Goal: Task Accomplishment & Management: Manage account settings

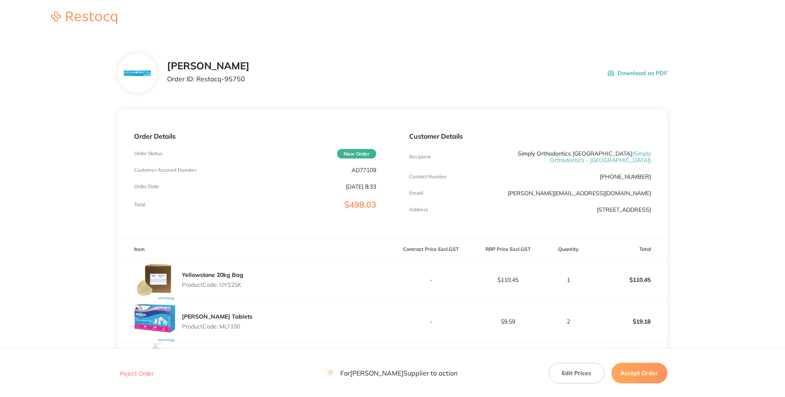
click at [250, 83] on p "Order ID: Restocq- 95750" at bounding box center [208, 78] width 83 height 7
click at [372, 173] on p "AD77109" at bounding box center [364, 170] width 25 height 7
click at [145, 208] on p "Total" at bounding box center [139, 205] width 11 height 6
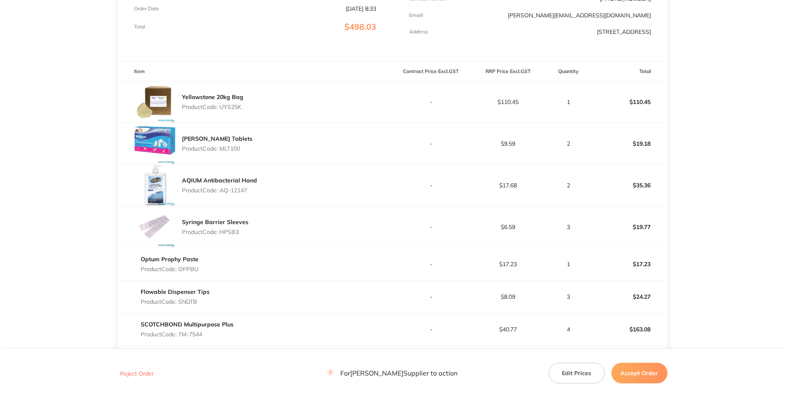
scroll to position [118, 0]
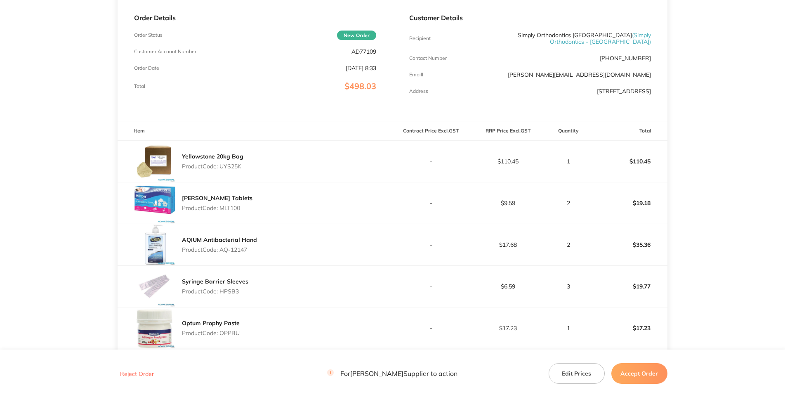
click at [229, 170] on p "Product Code: UYS25K" at bounding box center [212, 166] width 61 height 7
click at [234, 211] on p "Product Code: MLT100" at bounding box center [217, 208] width 71 height 7
click at [257, 265] on div "AQIUM Antibacterial Hand Product Code: AQ-12147" at bounding box center [255, 244] width 275 height 41
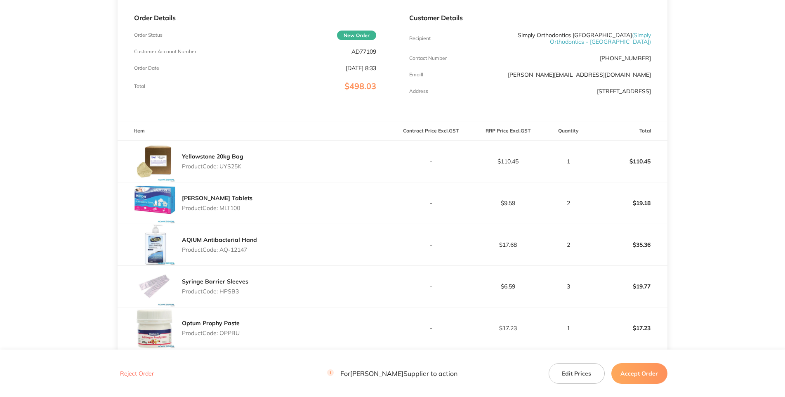
drag, startPoint x: 249, startPoint y: 304, endPoint x: 222, endPoint y: 304, distance: 26.8
click at [222, 253] on p "Product Code: AQ-12147" at bounding box center [219, 249] width 75 height 7
click at [306, 265] on div "AQIUM Antibacterial Hand Product Code: AQ-12147" at bounding box center [255, 244] width 275 height 41
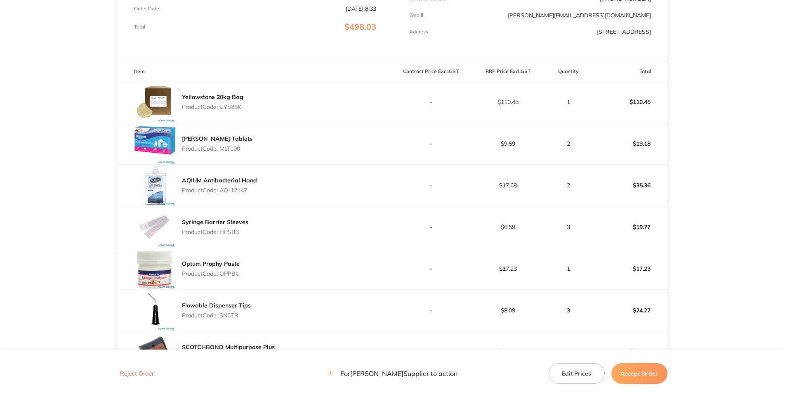
click at [234, 235] on p "Product Code: HPSB3" at bounding box center [215, 232] width 66 height 7
click at [269, 248] on div "Syringe Barrier Sleeves Product Code: HPSB3" at bounding box center [255, 226] width 275 height 41
click at [234, 277] on p "Product Code: OPPBU" at bounding box center [211, 273] width 58 height 7
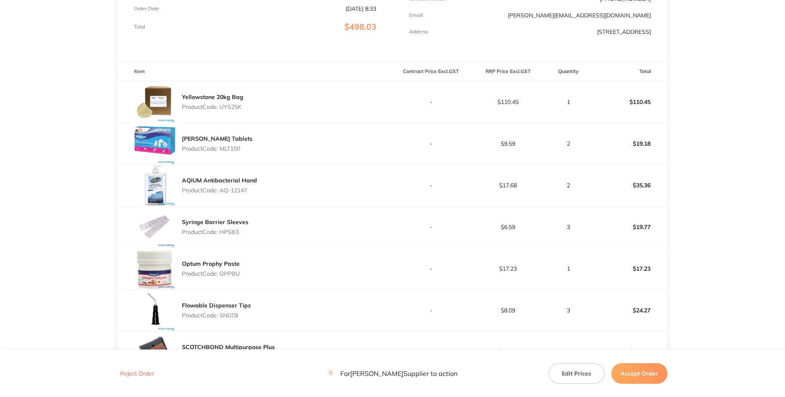
click at [273, 248] on div "Syringe Barrier Sleeves Product Code: HPSB3" at bounding box center [255, 226] width 275 height 41
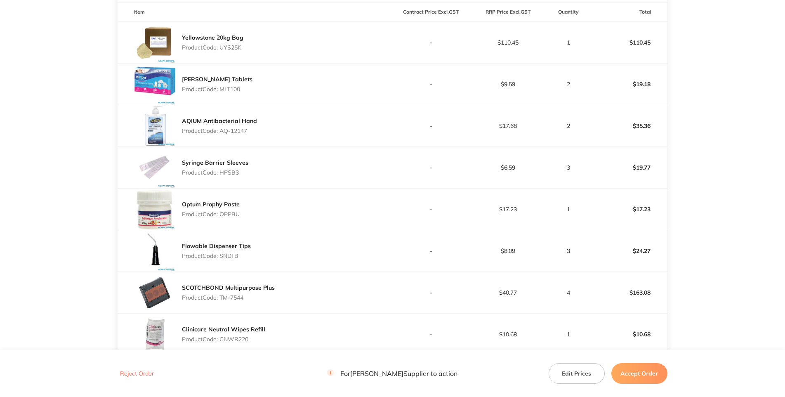
scroll to position [297, 0]
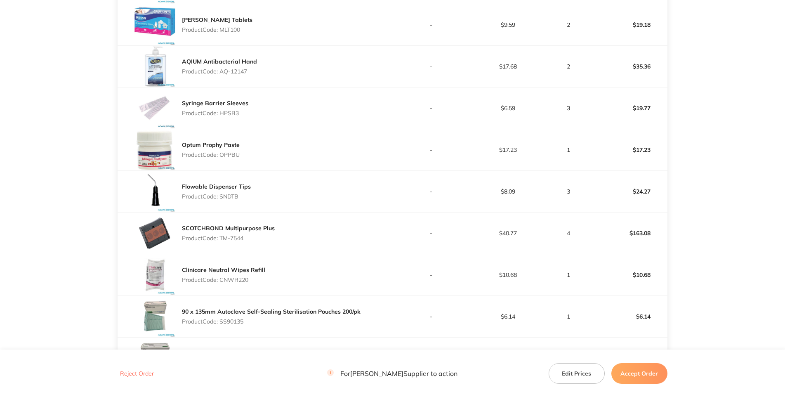
click at [232, 200] on p "Product Code: SNDTB" at bounding box center [216, 196] width 69 height 7
click at [260, 212] on div "Flowable Dispenser Tips Product Code: SNDTB" at bounding box center [255, 191] width 275 height 41
click at [253, 241] on p "Product Code: TM-7544" at bounding box center [228, 238] width 93 height 7
drag, startPoint x: 241, startPoint y: 293, endPoint x: 222, endPoint y: 294, distance: 19.0
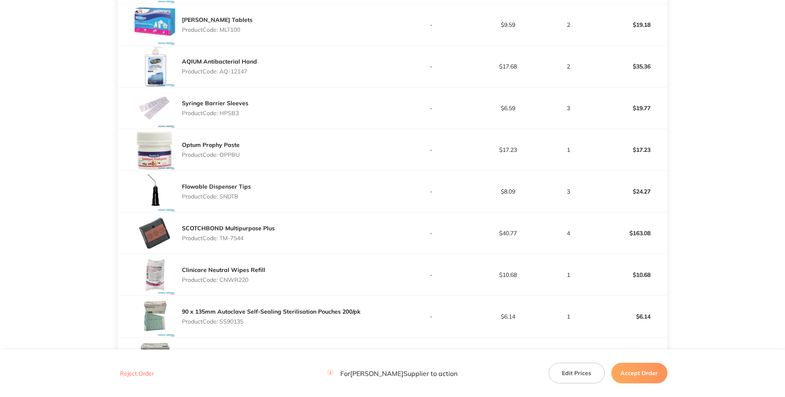
click at [222, 241] on p "Product Code: TM-7544" at bounding box center [228, 238] width 93 height 7
click at [330, 254] on div "SCOTCHBOND Multipurpose Plus Product Code: TM-7544" at bounding box center [255, 233] width 275 height 41
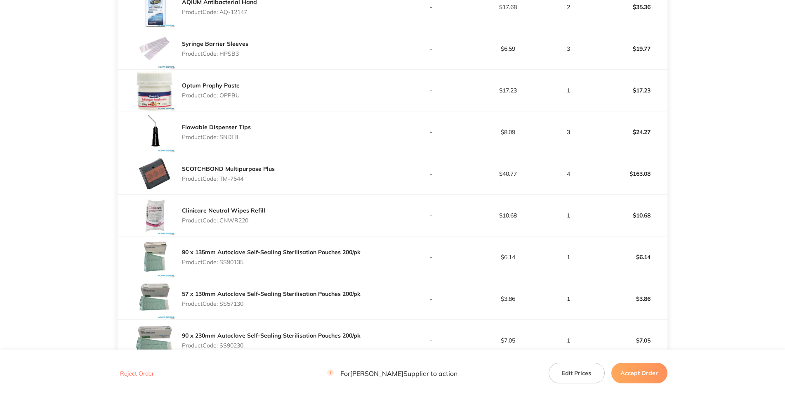
click at [233, 224] on p "Product Code: CNWR220" at bounding box center [223, 220] width 83 height 7
click at [284, 236] on div "Clinicare Neutral Wipes Refill Product Code: CNWR220" at bounding box center [255, 215] width 275 height 41
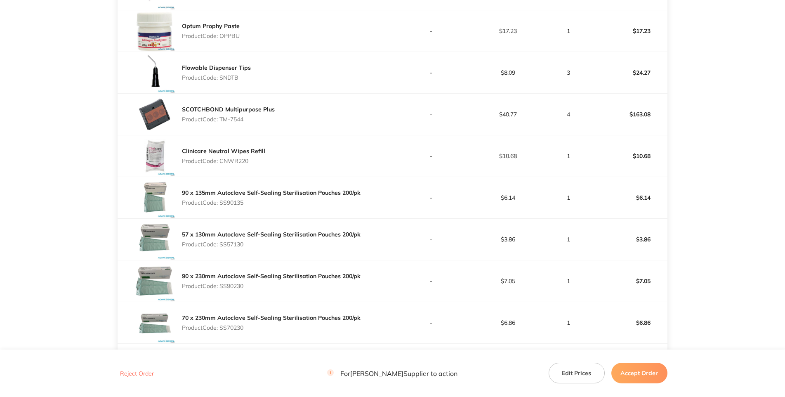
scroll to position [475, 0]
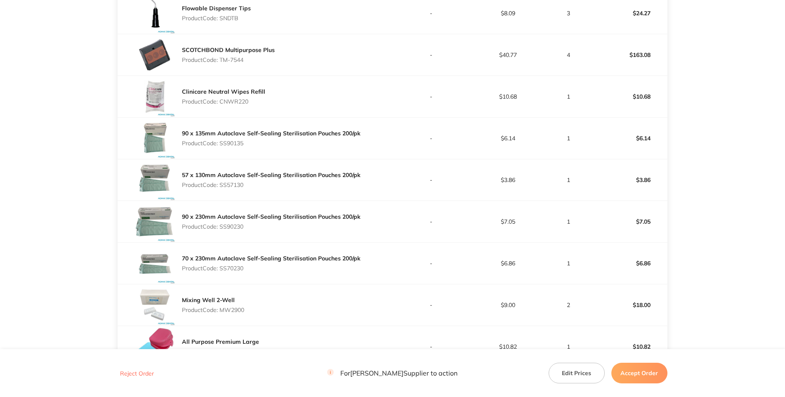
click at [238, 147] on p "Product Code: SS90135" at bounding box center [271, 143] width 179 height 7
click at [240, 188] on p "Product Code: SS57130" at bounding box center [271, 185] width 179 height 7
click at [255, 284] on div "70 x 230mm Autoclave [SECURITY_DATA] Sterilisation Pouches 200/pk Product Code:…" at bounding box center [255, 263] width 275 height 41
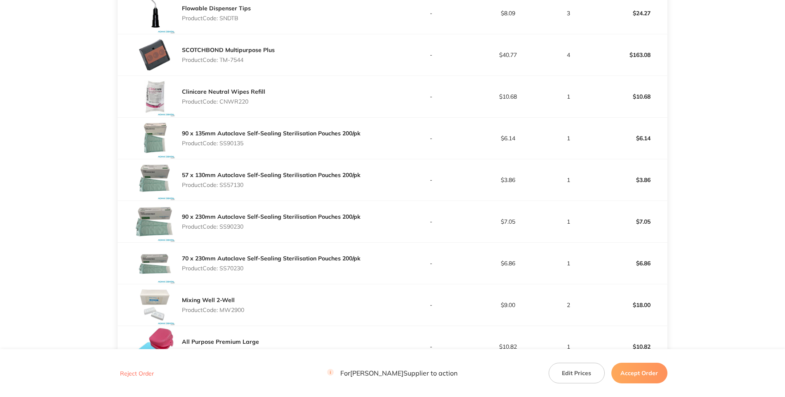
click at [236, 230] on p "Product Code: SS90230" at bounding box center [271, 226] width 179 height 7
click at [238, 272] on p "Product Code: SS70230" at bounding box center [271, 268] width 179 height 7
click at [235, 313] on p "Product Code: MW2900" at bounding box center [213, 310] width 62 height 7
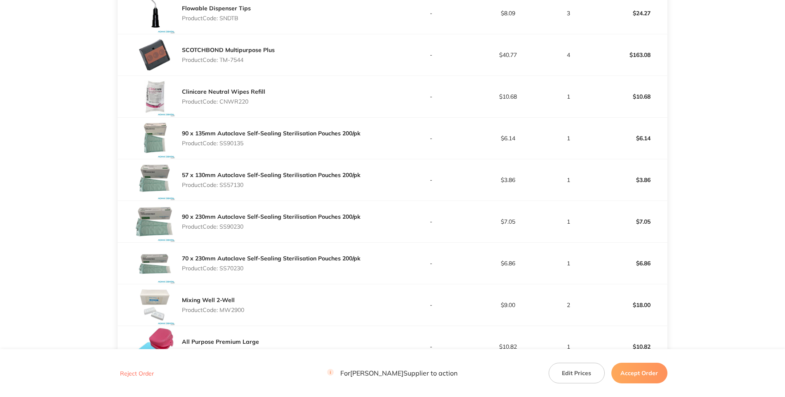
click at [235, 313] on p "Product Code: MW2900" at bounding box center [213, 310] width 62 height 7
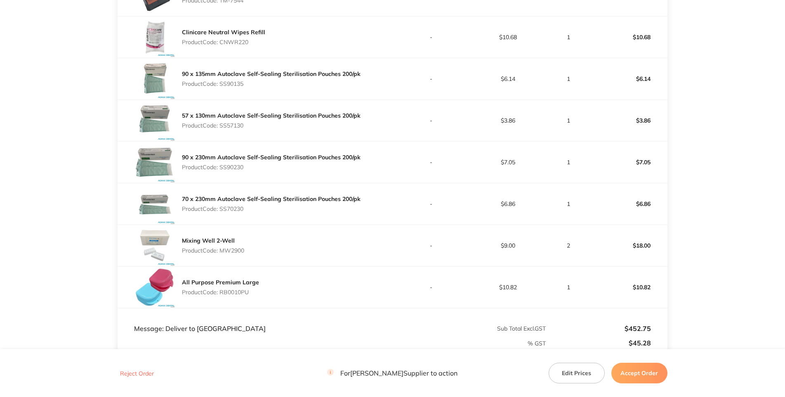
click at [237, 296] on p "Product Code: RB0010PU" at bounding box center [220, 292] width 77 height 7
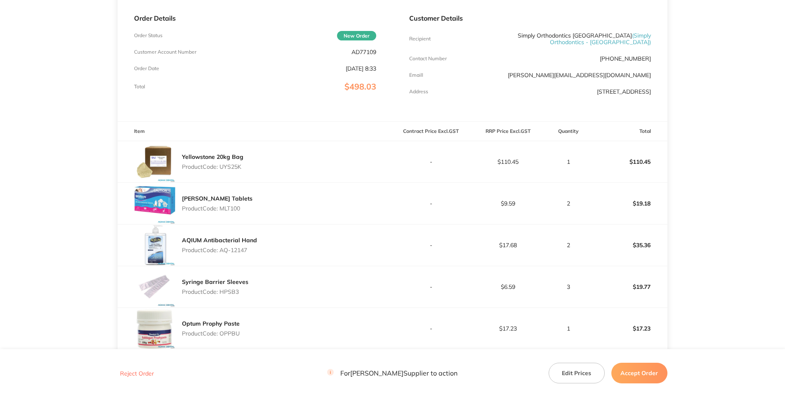
scroll to position [0, 0]
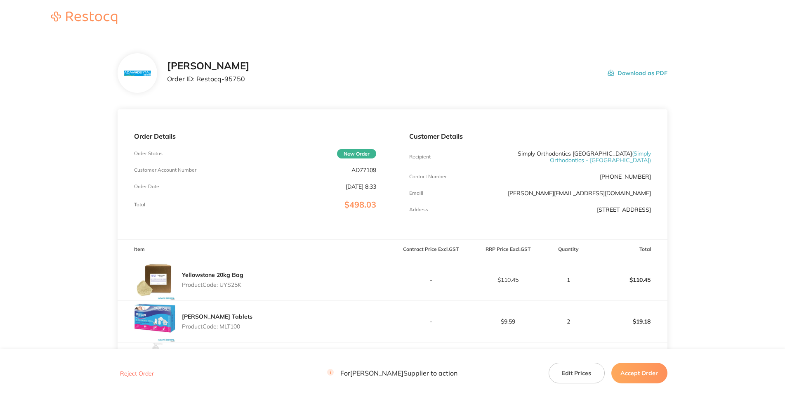
click at [358, 173] on p "AD77109" at bounding box center [364, 170] width 25 height 7
click at [305, 89] on div "[PERSON_NAME] Order ID: Restocq- 95750 Download as PDF" at bounding box center [393, 73] width 550 height 40
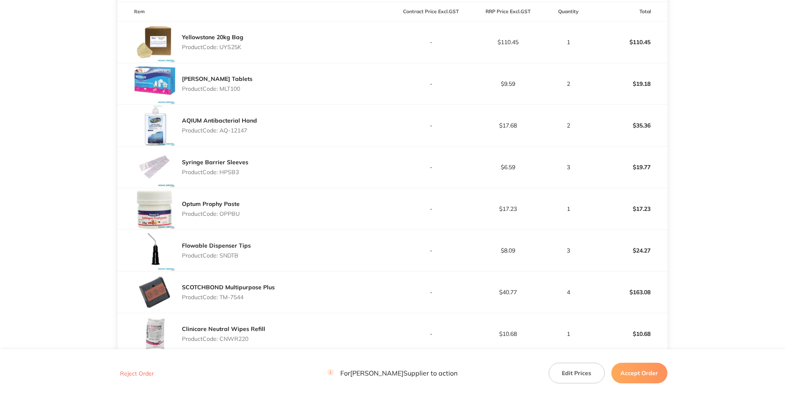
click at [234, 50] on p "Product Code: UYS25K" at bounding box center [212, 47] width 61 height 7
click at [238, 92] on p "Product Code: MLT100" at bounding box center [217, 88] width 71 height 7
click at [245, 134] on p "Product Code: AQ-12147" at bounding box center [219, 130] width 75 height 7
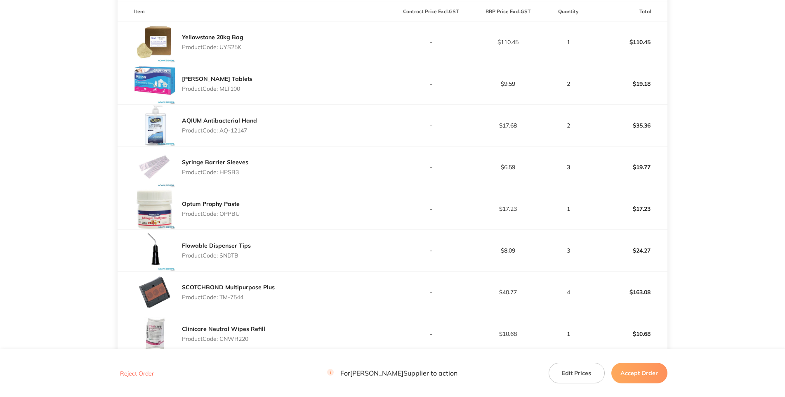
drag, startPoint x: 247, startPoint y: 182, endPoint x: 224, endPoint y: 184, distance: 23.6
click at [224, 134] on p "Product Code: AQ-12147" at bounding box center [219, 130] width 75 height 7
click at [288, 188] on div "Syringe Barrier Sleeves Product Code: HPSB3" at bounding box center [255, 167] width 275 height 41
click at [235, 179] on div "Syringe Barrier Sleeves Product Code: HPSB3" at bounding box center [215, 167] width 66 height 23
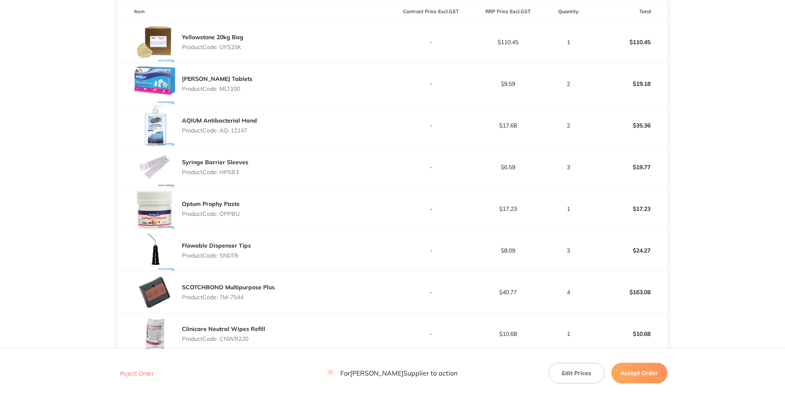
click at [235, 175] on p "Product Code: HPSB3" at bounding box center [215, 172] width 66 height 7
click at [395, 230] on td "-" at bounding box center [431, 209] width 77 height 42
click at [232, 217] on p "Product Code: OPPBU" at bounding box center [211, 213] width 58 height 7
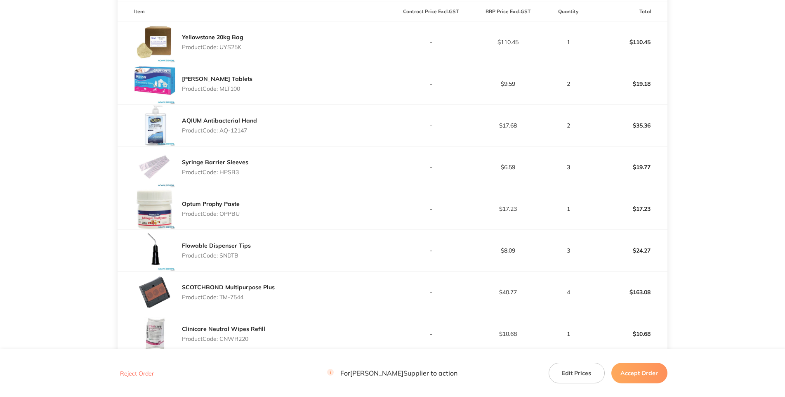
click at [329, 188] on div "Syringe Barrier Sleeves Product Code: HPSB3" at bounding box center [255, 167] width 275 height 41
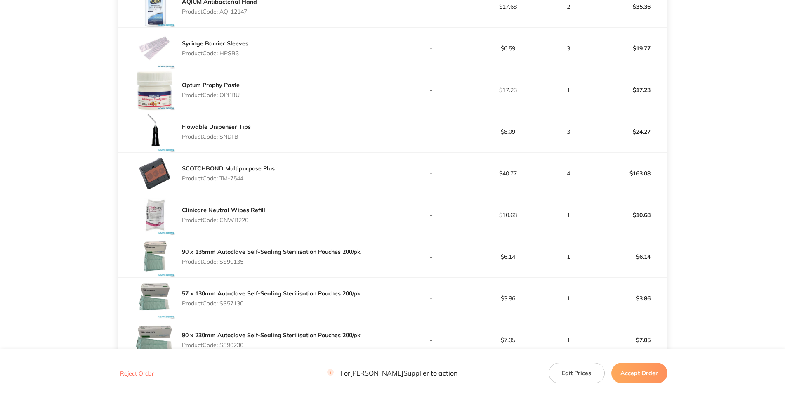
click at [231, 143] on div "Flowable Dispenser Tips Product Code: SNDTB" at bounding box center [216, 131] width 69 height 23
click at [230, 140] on p "Product Code: SNDTB" at bounding box center [216, 136] width 69 height 7
click at [265, 152] on div "Flowable Dispenser Tips Product Code: SNDTB" at bounding box center [255, 131] width 275 height 41
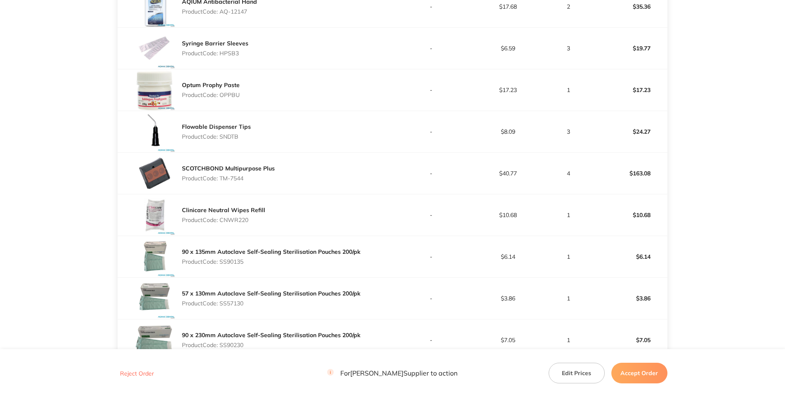
click at [260, 182] on p "Product Code: TM-7544" at bounding box center [228, 178] width 93 height 7
drag, startPoint x: 242, startPoint y: 235, endPoint x: 223, endPoint y: 232, distance: 19.6
click at [223, 182] on p "Product Code: TM-7544" at bounding box center [228, 178] width 93 height 7
click at [284, 194] on div "SCOTCHBOND Multipurpose Plus Product Code: TM-7544" at bounding box center [255, 173] width 275 height 41
click at [230, 227] on div "Clinicare Neutral Wipes Refill Product Code: CNWR220" at bounding box center [223, 214] width 83 height 23
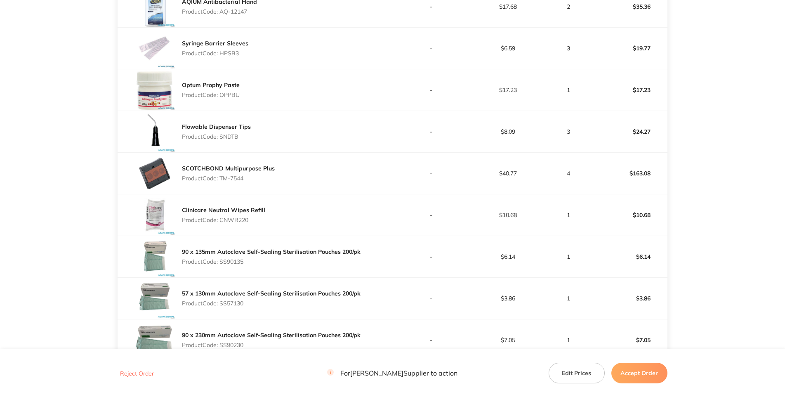
click at [230, 223] on p "Product Code: CNWR220" at bounding box center [223, 220] width 83 height 7
click at [306, 152] on div "Flowable Dispenser Tips Product Code: SNDTB" at bounding box center [255, 131] width 275 height 41
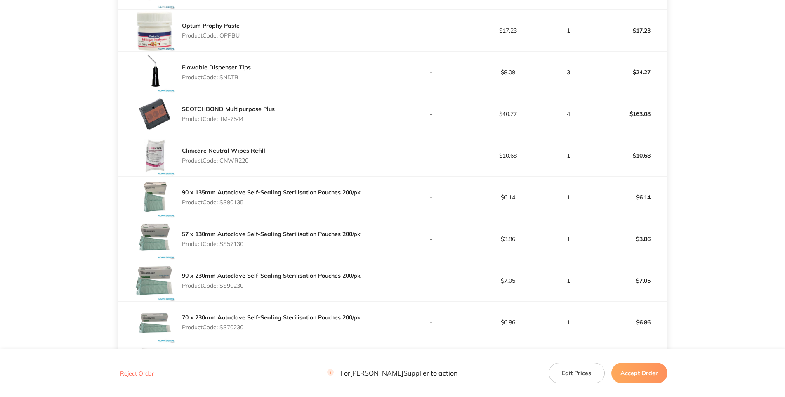
click at [231, 206] on p "Product Code: SS90135" at bounding box center [271, 202] width 179 height 7
click at [344, 218] on div "90 x 135mm Autoclave Self-Sealing Sterilisation Pouches 200/pk Product Code: SS…" at bounding box center [255, 197] width 275 height 41
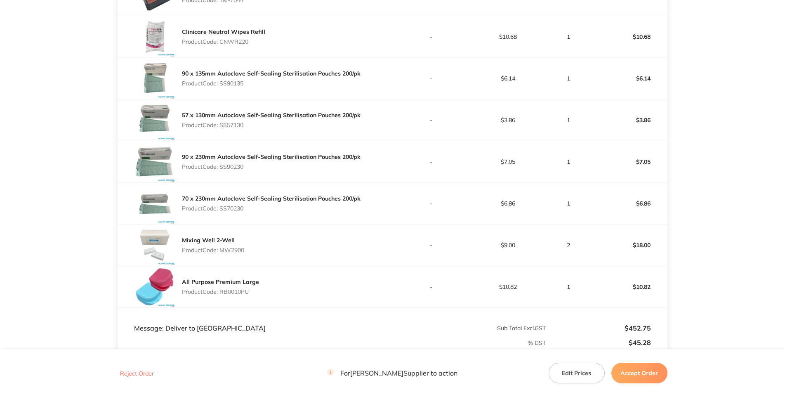
click at [230, 128] on p "Product Code: SS57130" at bounding box center [271, 125] width 179 height 7
click at [239, 170] on p "Product Code: SS90230" at bounding box center [271, 166] width 179 height 7
click at [243, 212] on p "Product Code: SS70230" at bounding box center [271, 208] width 179 height 7
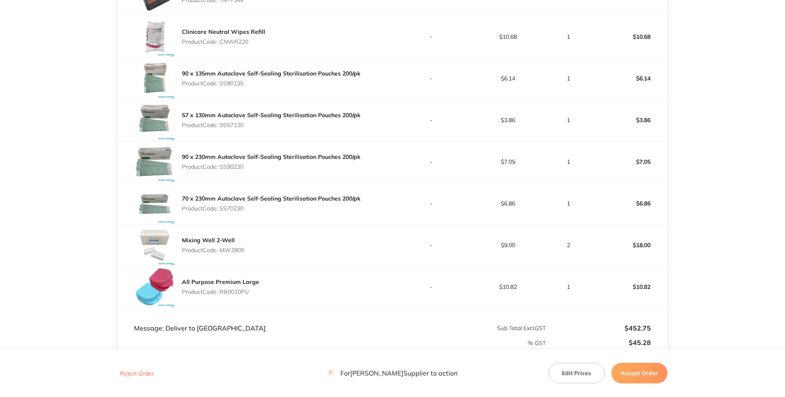
click at [242, 212] on p "Product Code: SS70230" at bounding box center [271, 208] width 179 height 7
click at [234, 212] on p "Product Code: SS70230" at bounding box center [271, 208] width 179 height 7
click at [235, 212] on p "Product Code: SS70230" at bounding box center [271, 208] width 179 height 7
click at [234, 212] on p "Product Code: SS70230" at bounding box center [271, 208] width 179 height 7
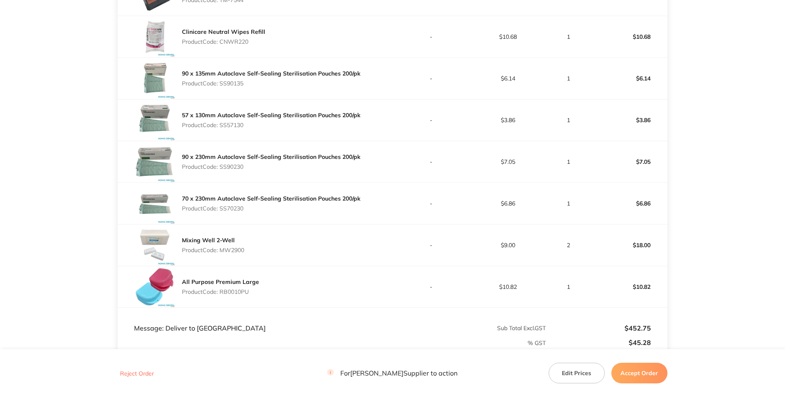
click at [337, 170] on p "Product Code: SS90230" at bounding box center [271, 166] width 179 height 7
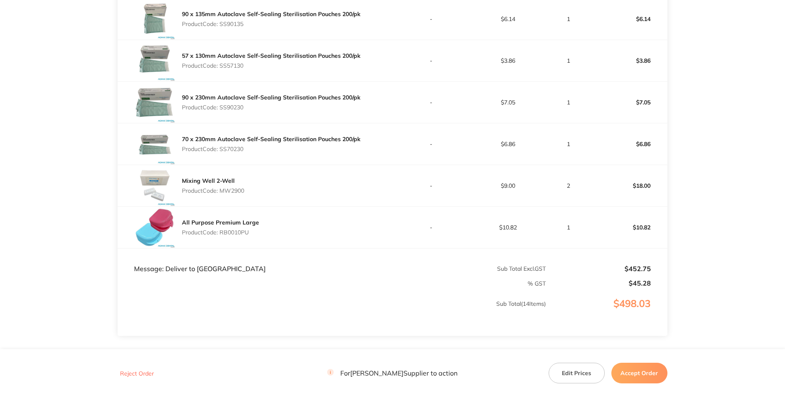
click at [237, 194] on p "Product Code: MW2900" at bounding box center [213, 190] width 62 height 7
click at [306, 206] on div "Mixing Well 2-Well Product Code: MW2900" at bounding box center [255, 185] width 275 height 41
click at [244, 236] on p "Product Code: RB0010PU" at bounding box center [220, 232] width 77 height 7
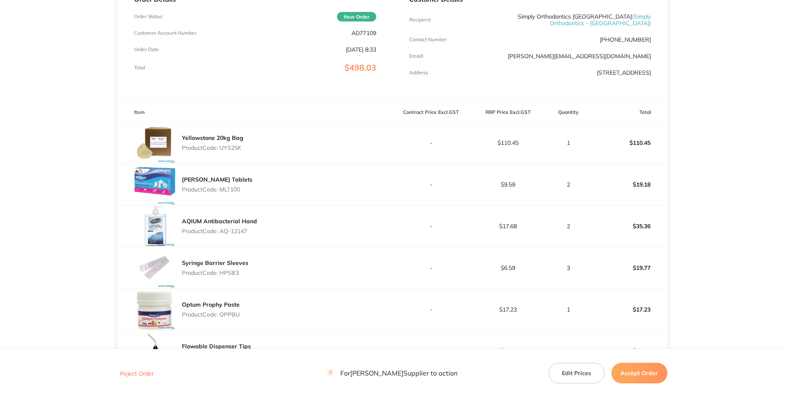
scroll to position [0, 0]
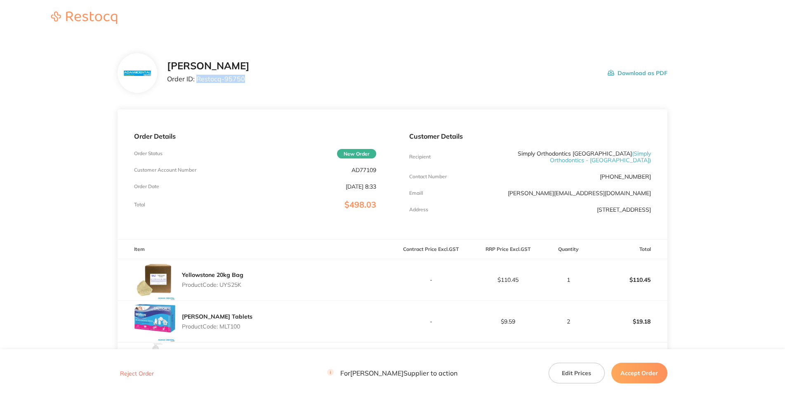
drag, startPoint x: 212, startPoint y: 111, endPoint x: 167, endPoint y: 110, distance: 45.0
click at [167, 83] on p "Order ID: Restocq- 95750" at bounding box center [208, 78] width 83 height 7
click at [454, 60] on div "[PERSON_NAME] Order ID: Restocq- 95750 Download as PDF" at bounding box center [393, 73] width 550 height 40
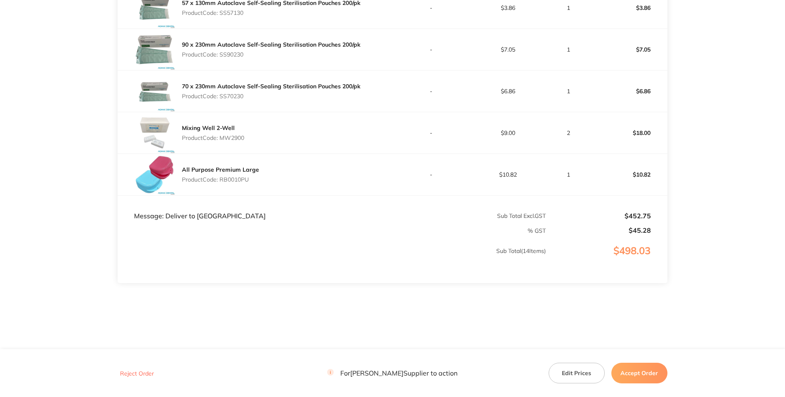
scroll to position [733, 0]
click at [641, 377] on button "Accept Order" at bounding box center [640, 373] width 56 height 21
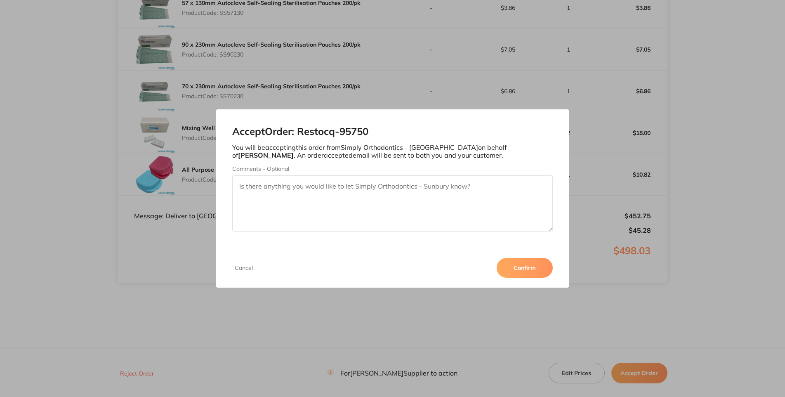
click at [553, 278] on button "Confirm" at bounding box center [525, 268] width 56 height 20
